Goal: Information Seeking & Learning: Learn about a topic

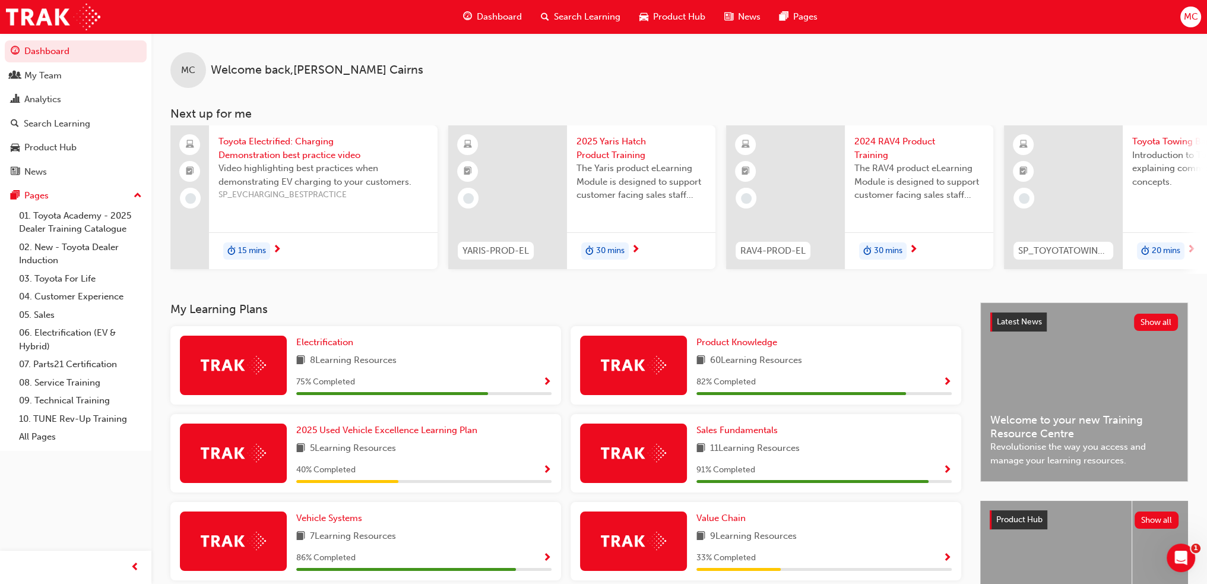
click at [558, 12] on span "Search Learning" at bounding box center [587, 17] width 67 height 14
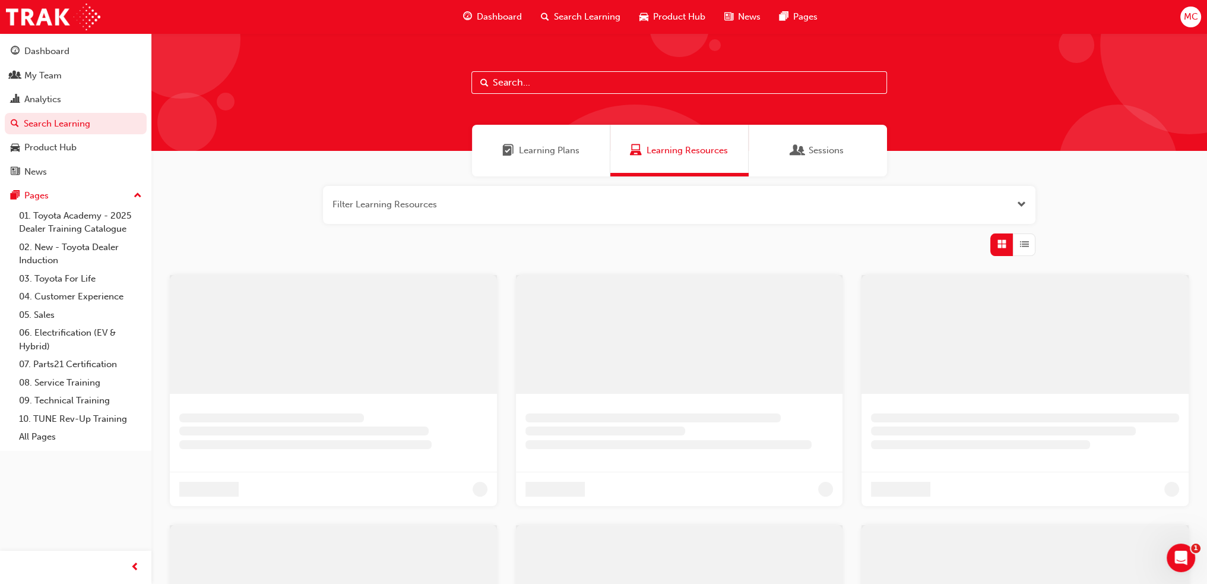
click at [531, 85] on input "text" at bounding box center [679, 82] width 416 height 23
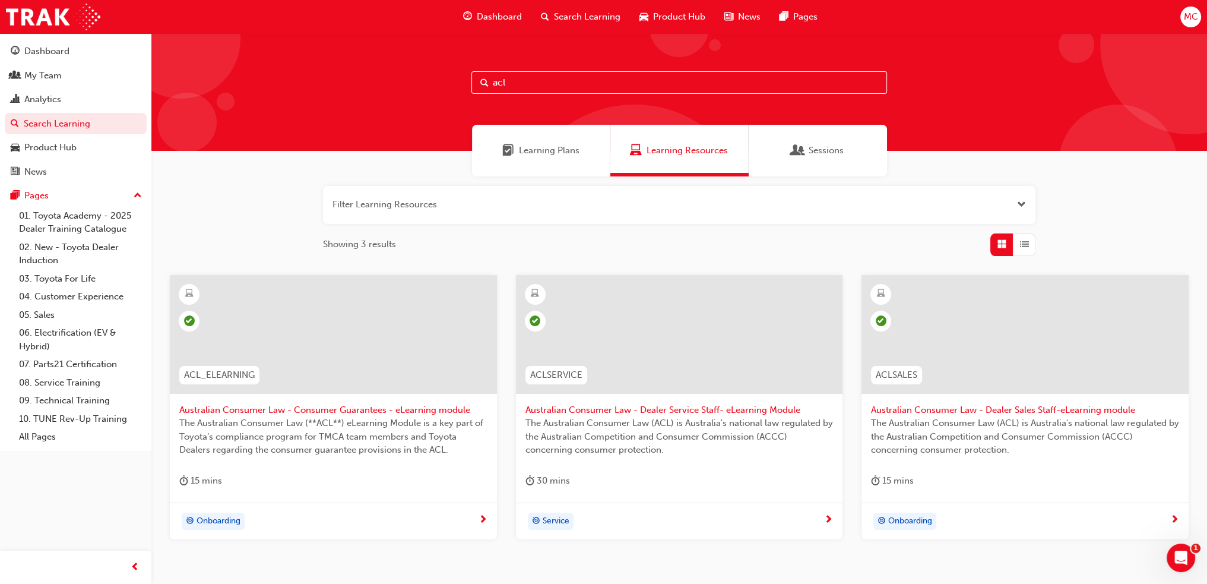
type input "acl"
click at [257, 413] on span "Australian Consumer Law - Consumer Guarantees - eLearning module" at bounding box center [333, 410] width 308 height 14
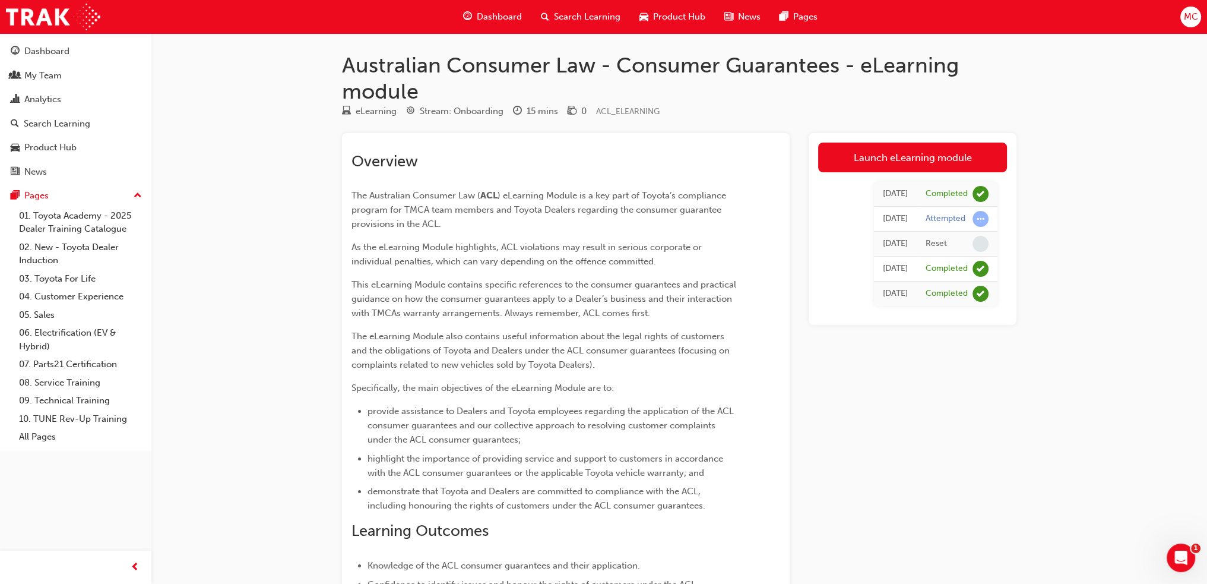
click at [555, 14] on span "Search Learning" at bounding box center [587, 17] width 67 height 14
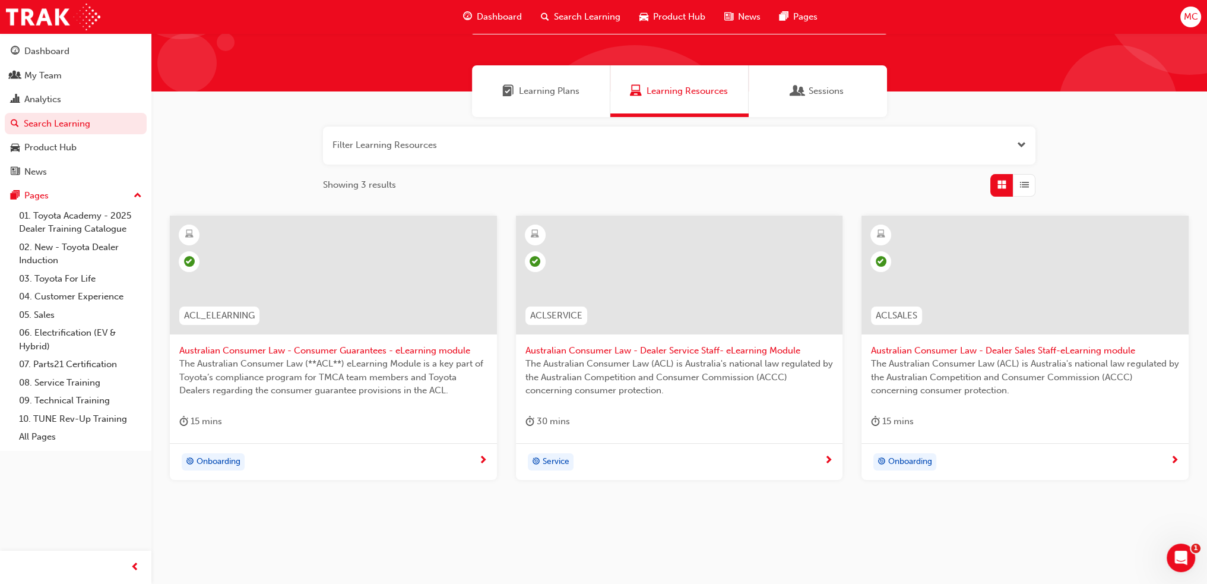
scroll to position [71, 0]
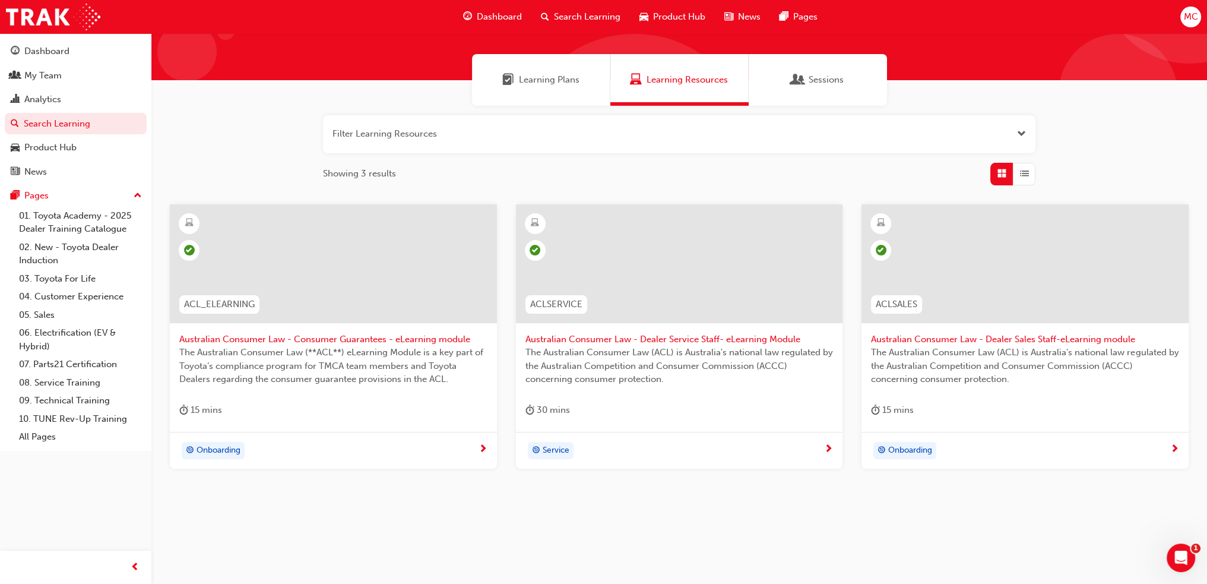
click at [652, 351] on span "The Australian Consumer Law (ACL) is Australia's national law regulated by the …" at bounding box center [680, 366] width 308 height 40
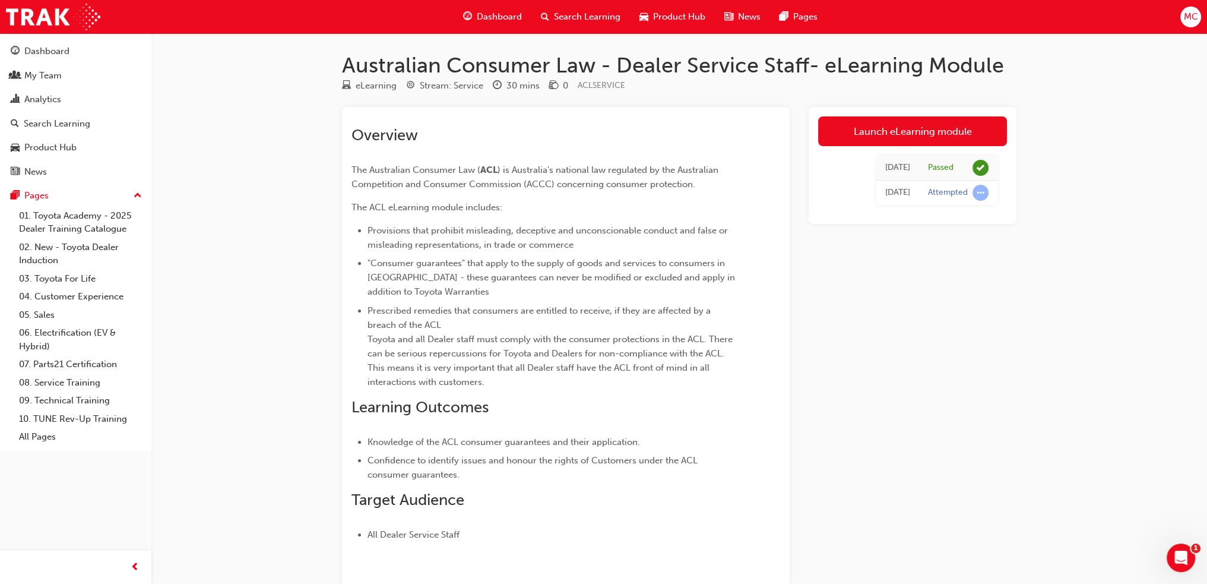
click at [563, 16] on span "Search Learning" at bounding box center [587, 17] width 67 height 14
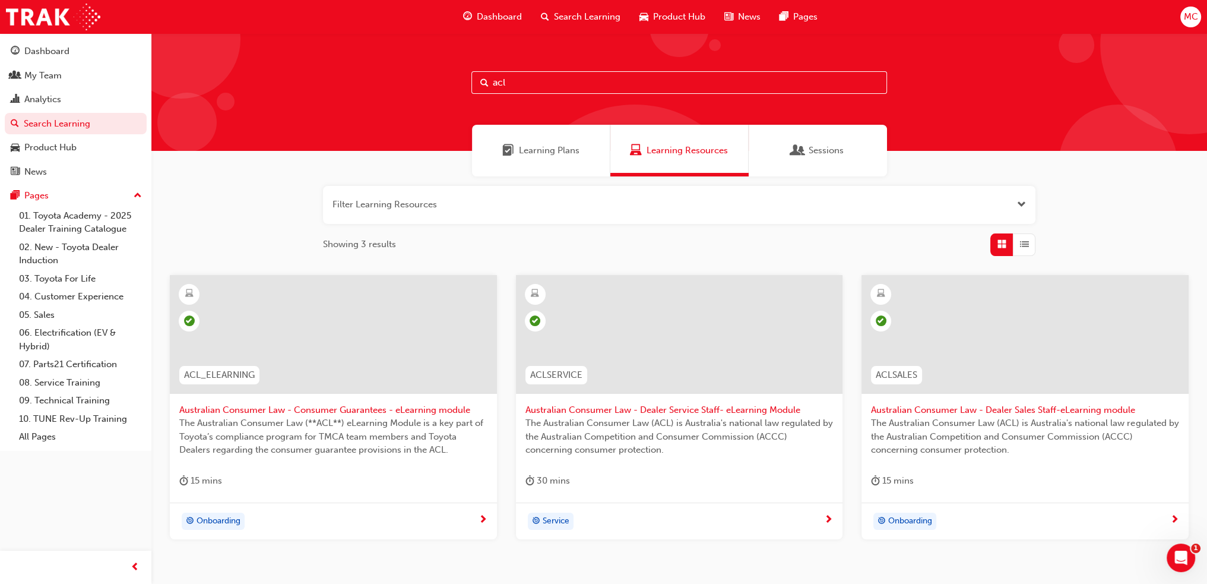
click at [914, 393] on div "ACLSALES" at bounding box center [897, 374] width 70 height 37
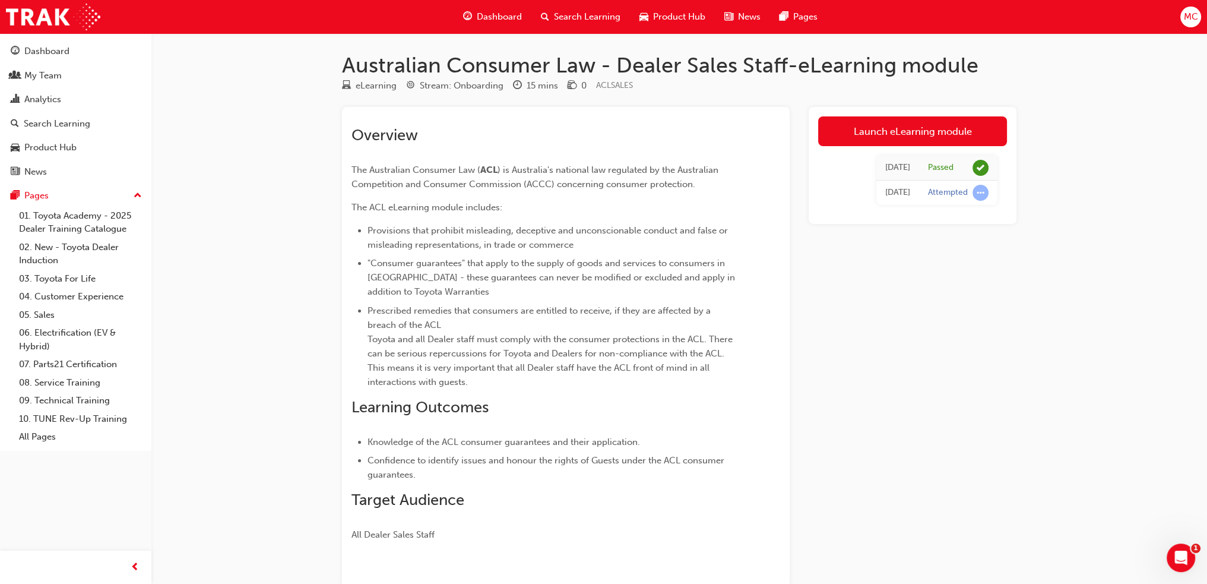
click at [563, 18] on span "Search Learning" at bounding box center [587, 17] width 67 height 14
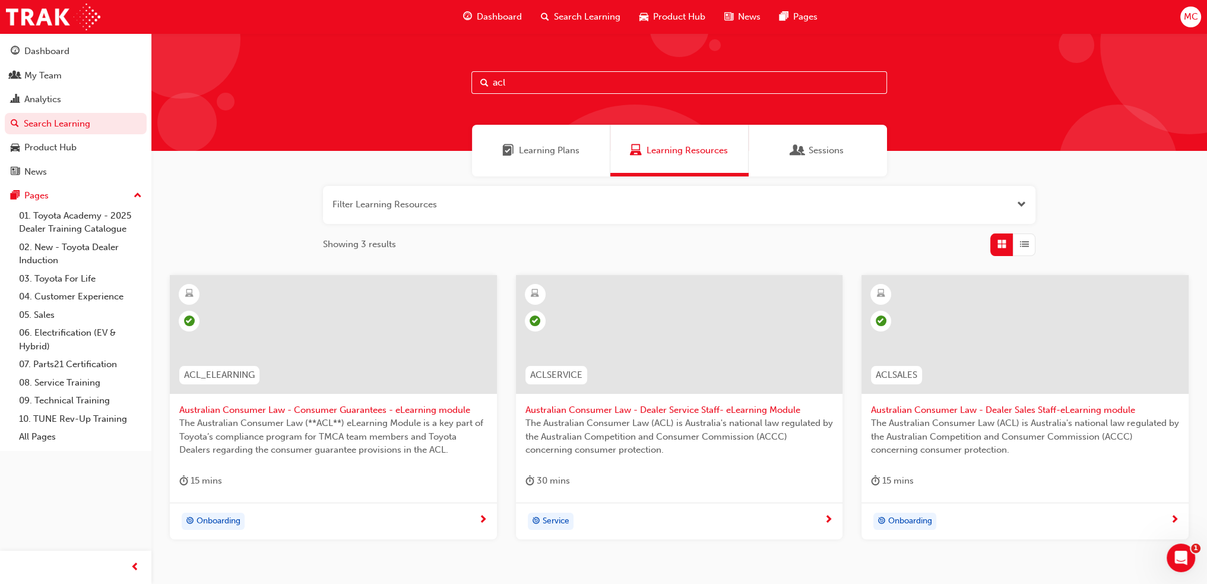
click at [535, 83] on input "acl" at bounding box center [679, 82] width 416 height 23
type input "a"
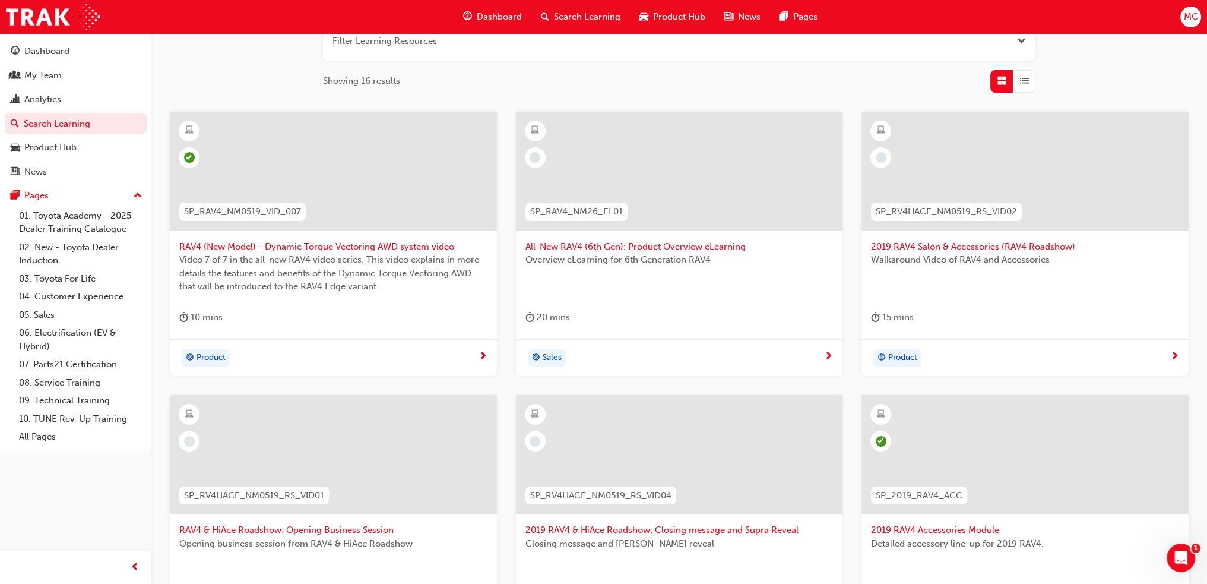
scroll to position [88, 0]
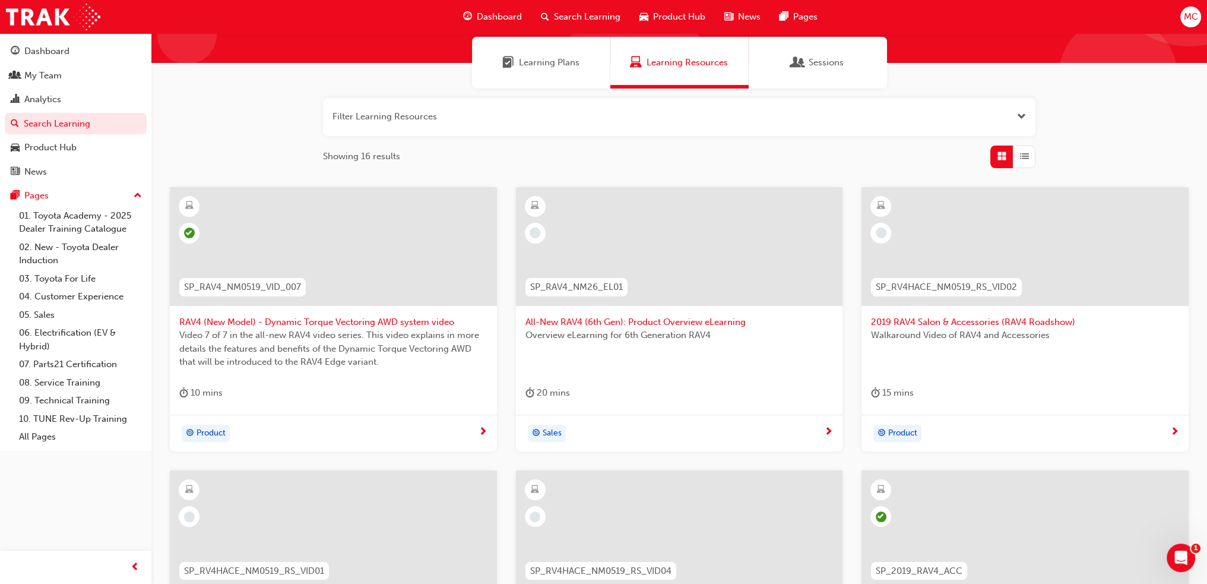
type input "rav4"
click at [689, 268] on div at bounding box center [679, 246] width 327 height 119
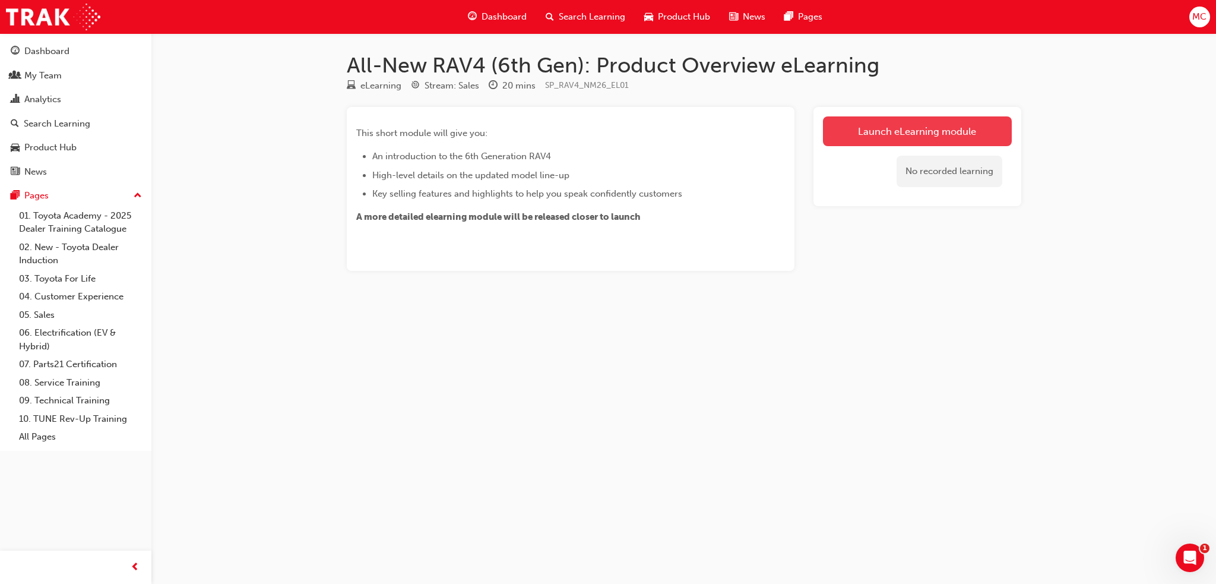
click at [886, 132] on link "Launch eLearning module" at bounding box center [917, 131] width 189 height 30
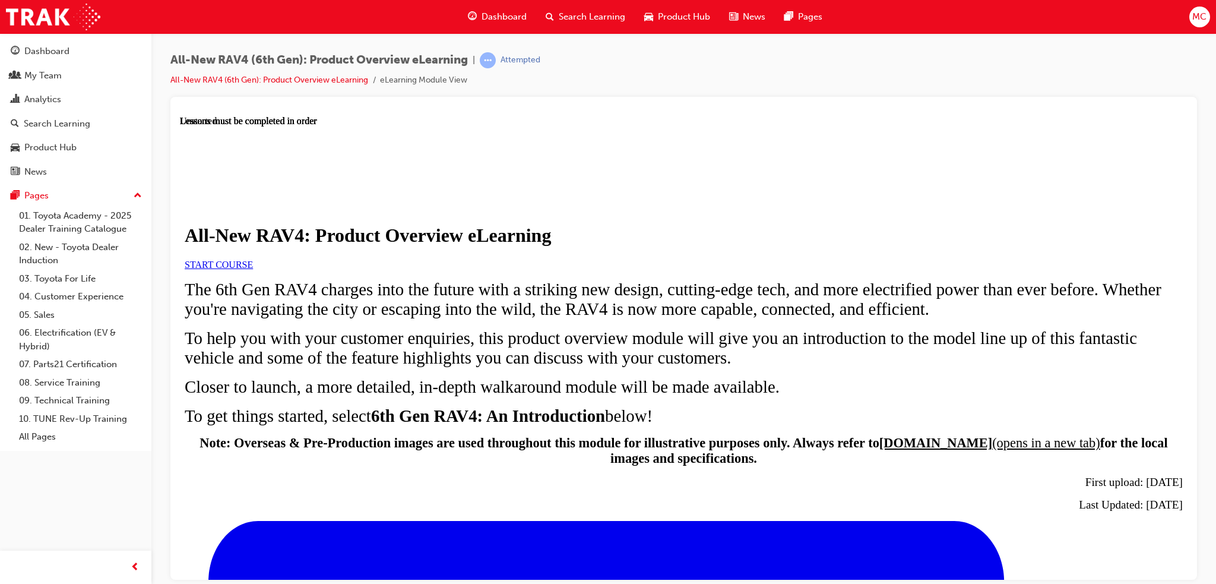
scroll to position [119, 0]
click at [253, 259] on span "START COURSE" at bounding box center [219, 264] width 68 height 10
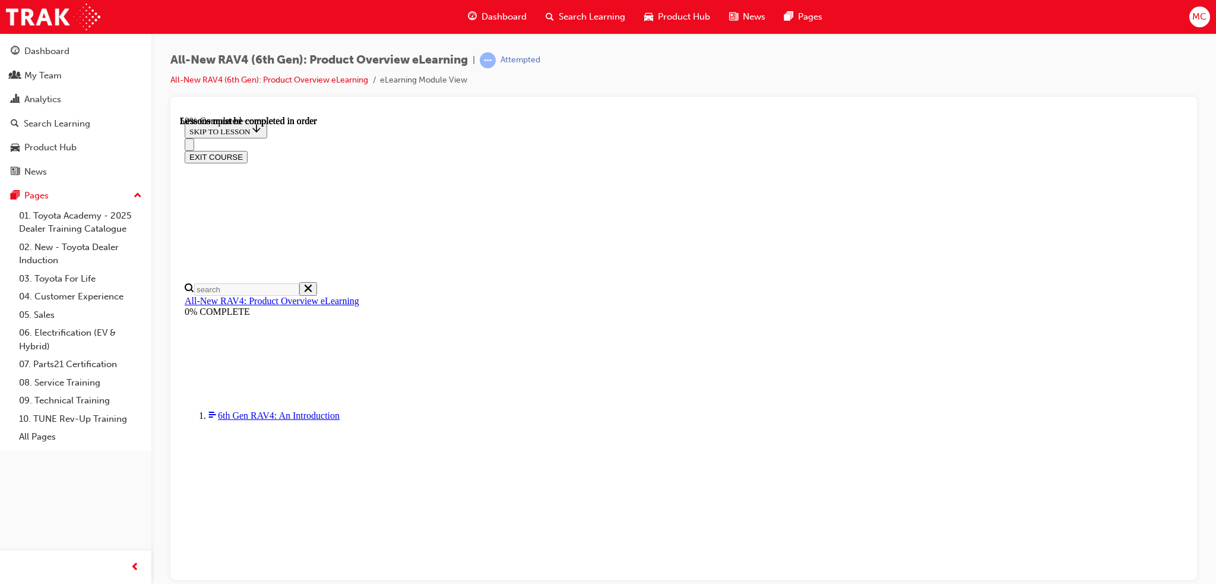
scroll to position [1170, 0]
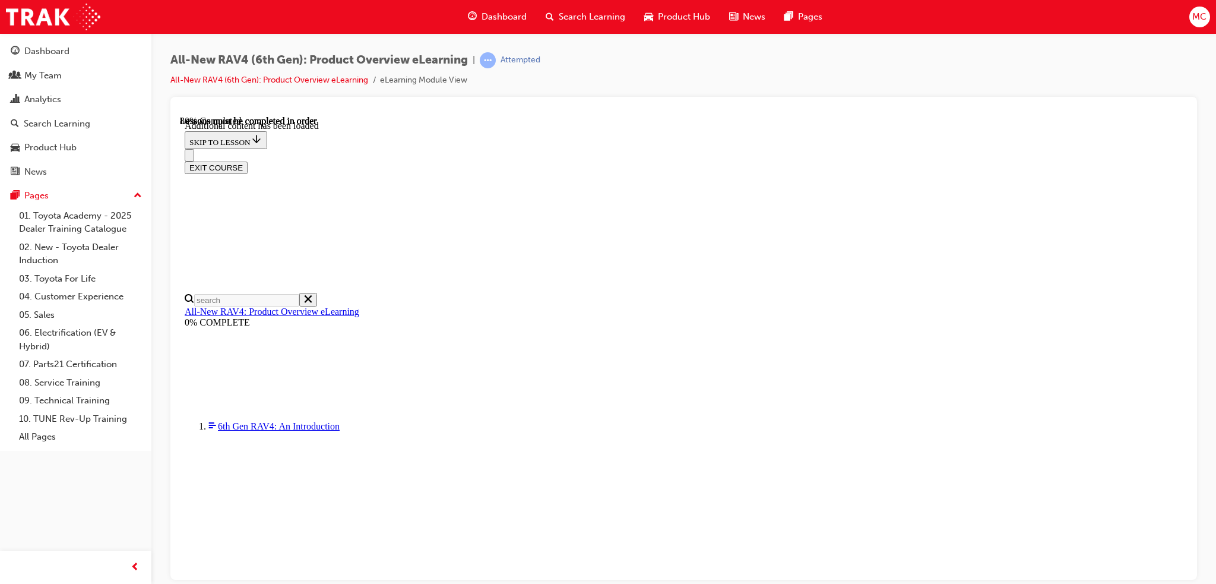
scroll to position [1571, 0]
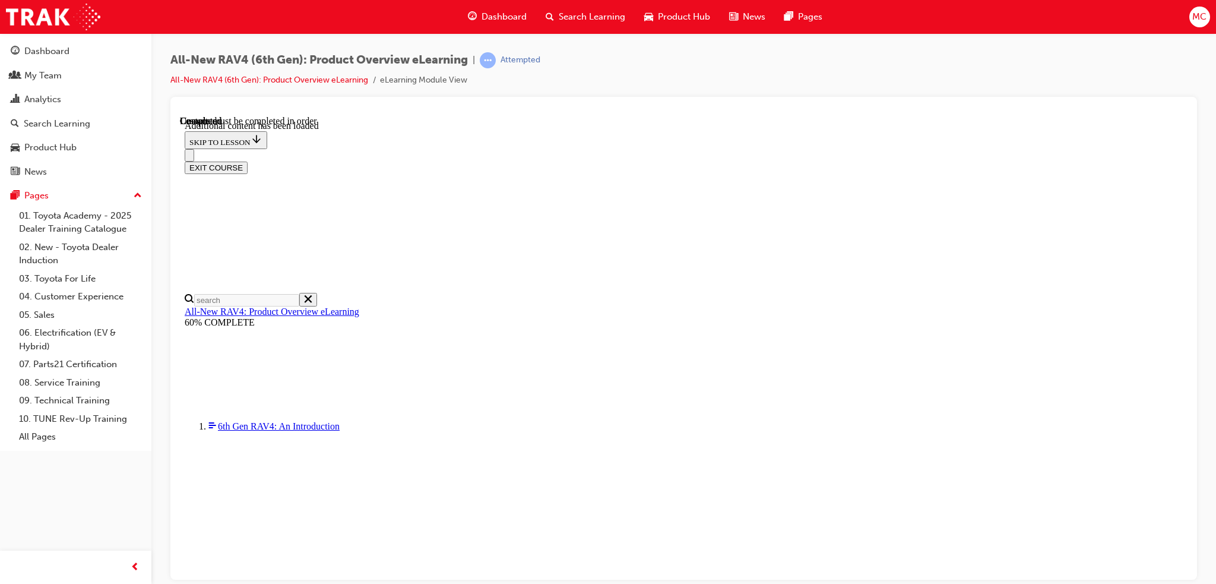
scroll to position [811, 0]
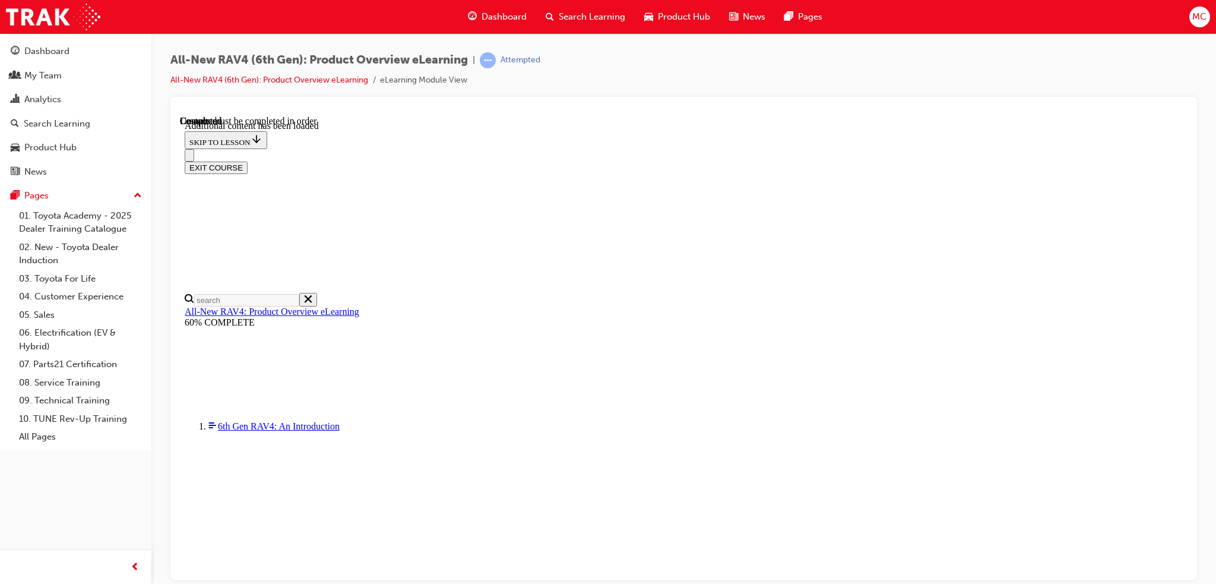
radio input "true"
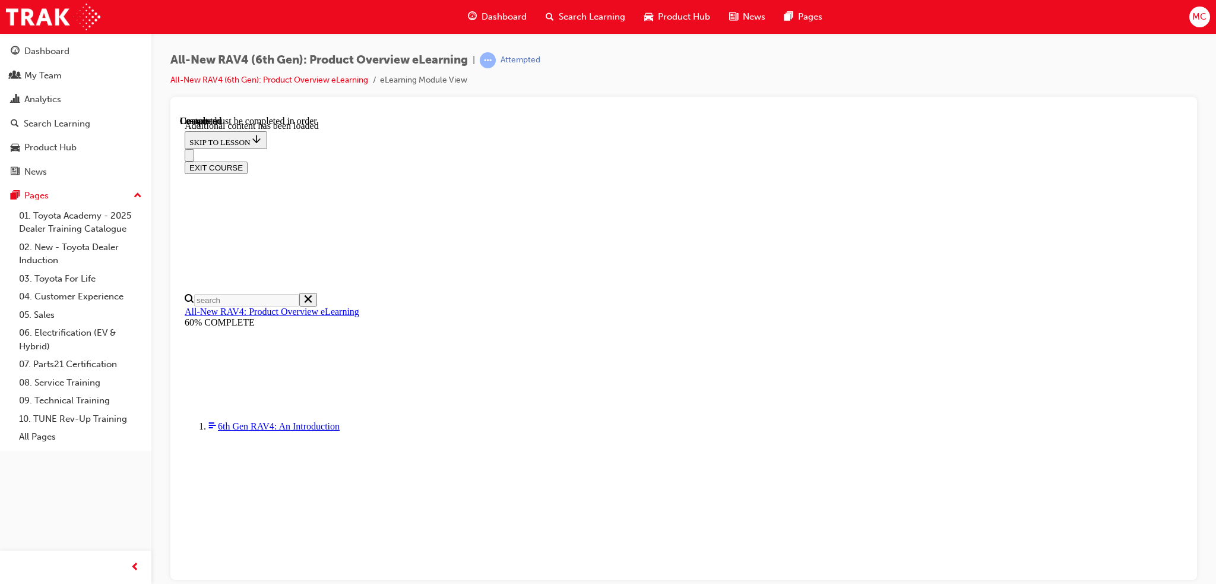
radio input "true"
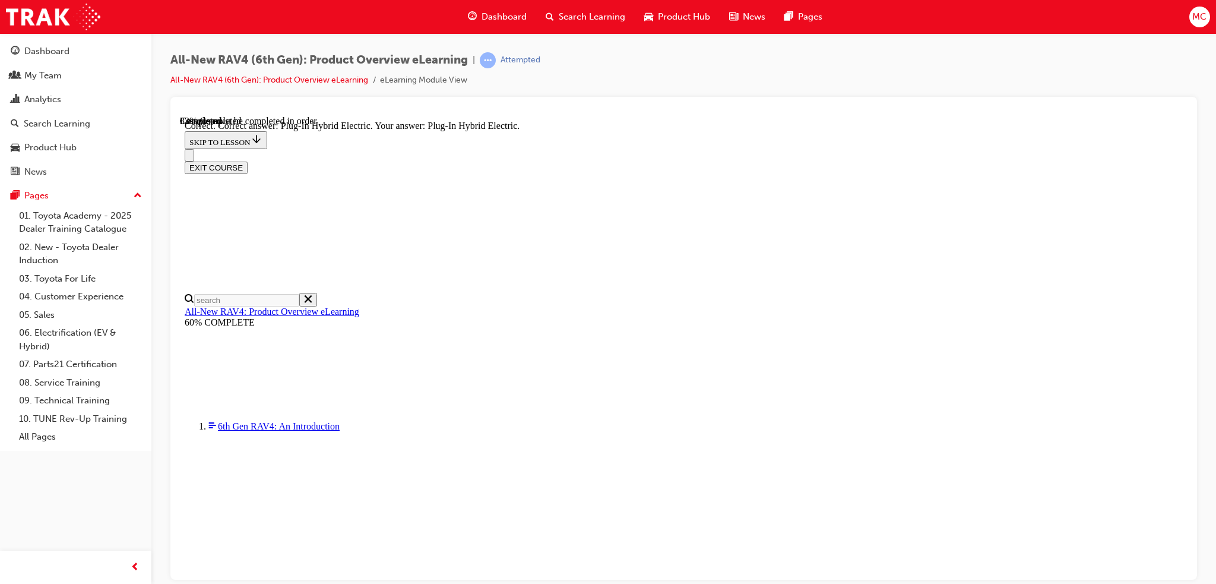
scroll to position [333, 0]
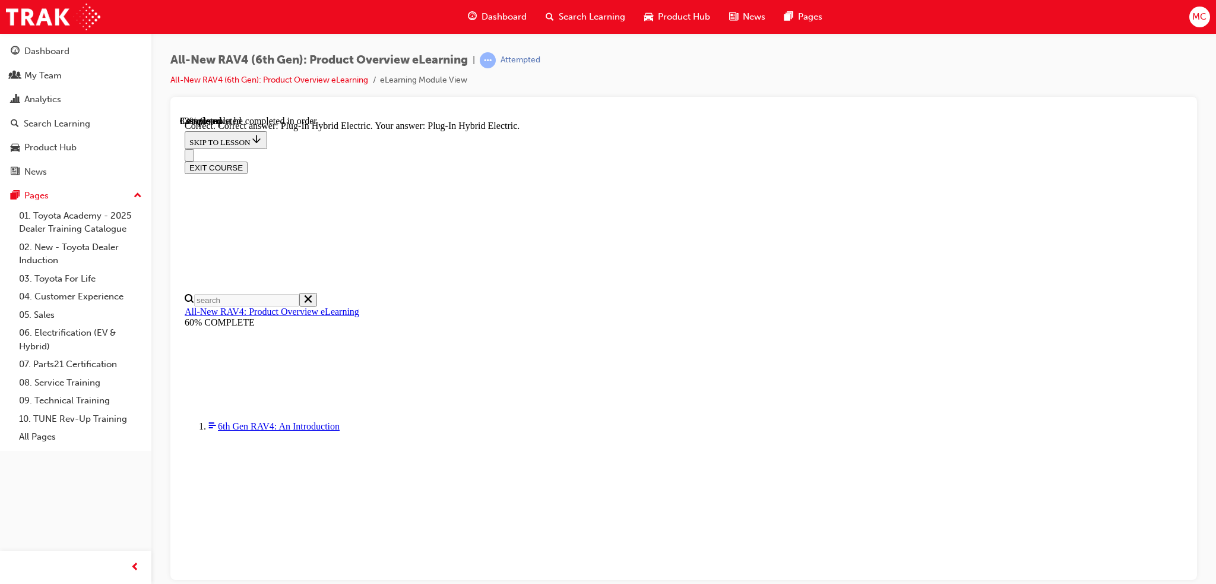
radio input "true"
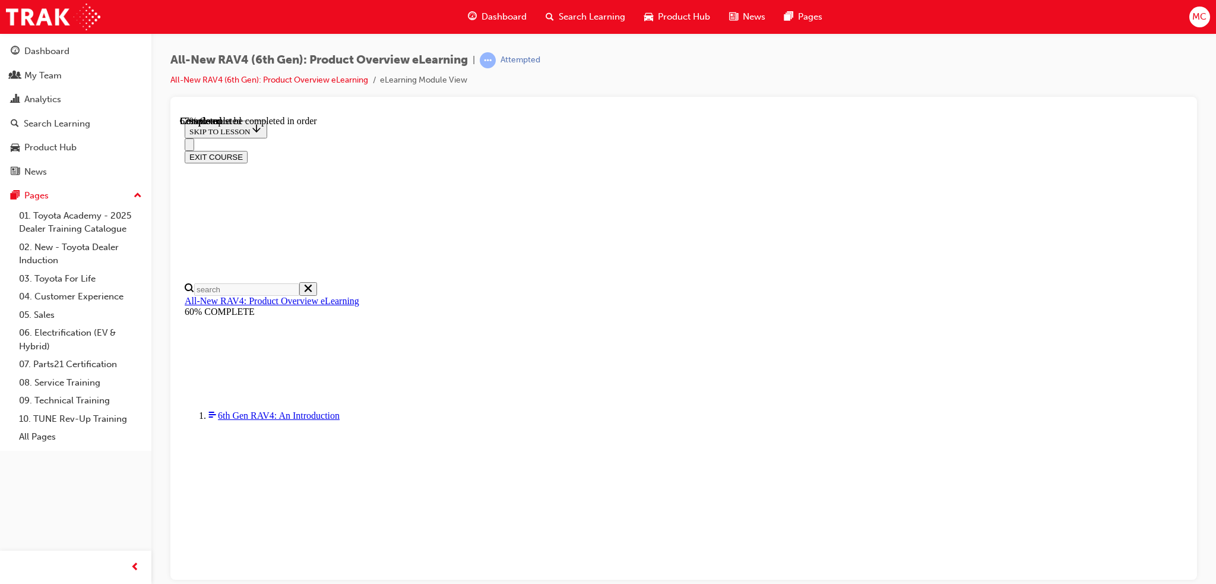
scroll to position [238, 0]
checkbox input "true"
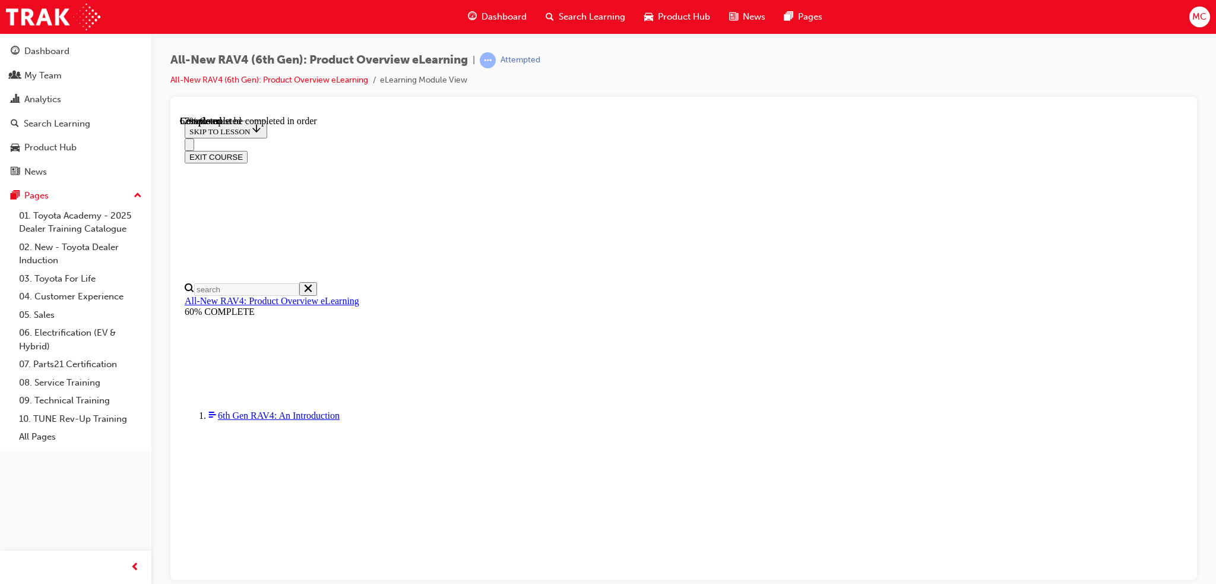
checkbox input "true"
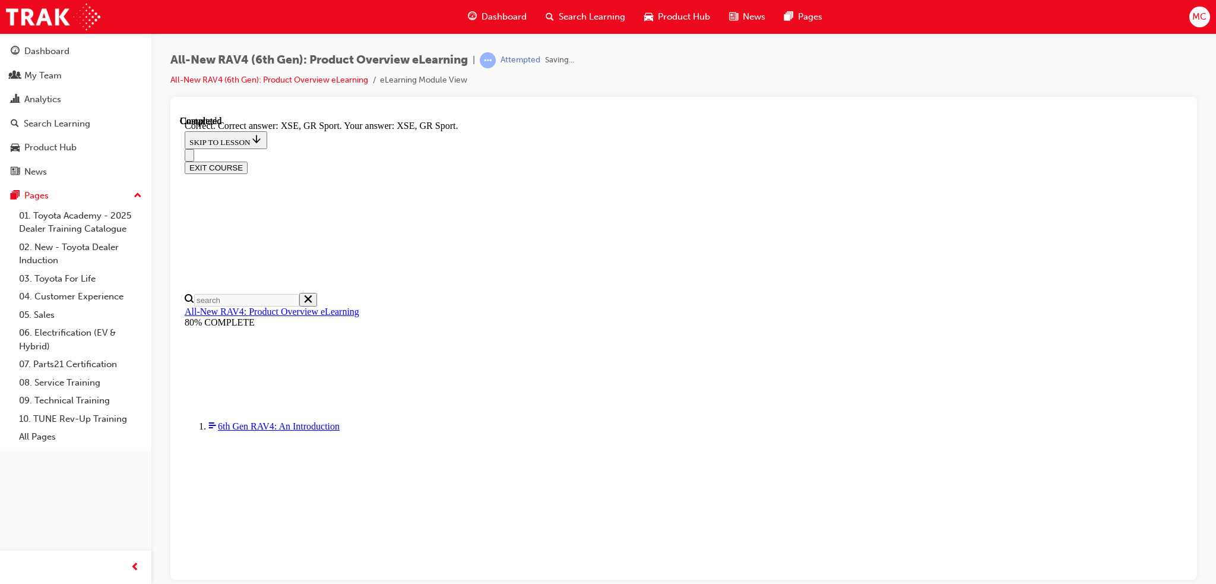
scroll to position [423, 0]
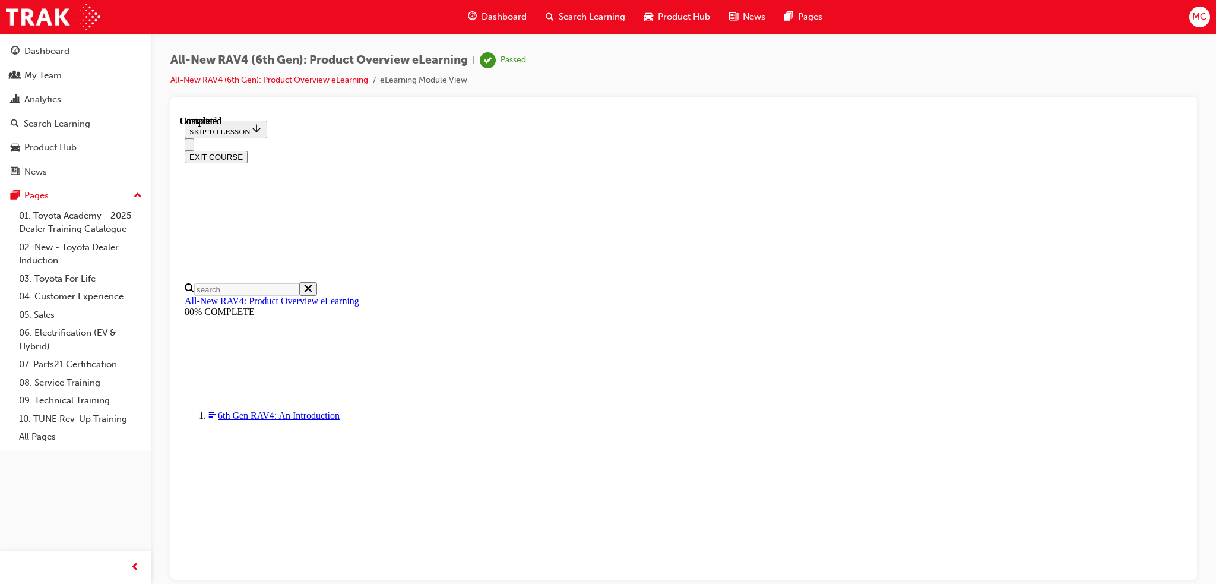
scroll to position [189, 0]
